Goal: Find specific page/section: Find specific page/section

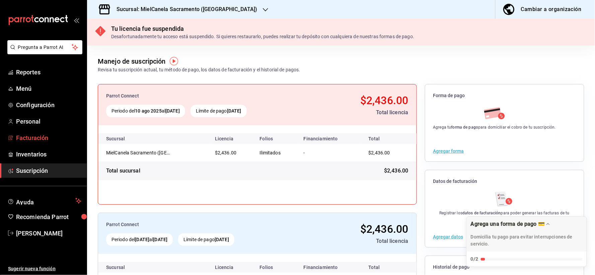
click at [38, 139] on span "Facturación" at bounding box center [48, 137] width 65 height 9
click at [17, 134] on span "Facturación" at bounding box center [48, 137] width 65 height 9
